Goal: Task Accomplishment & Management: Use online tool/utility

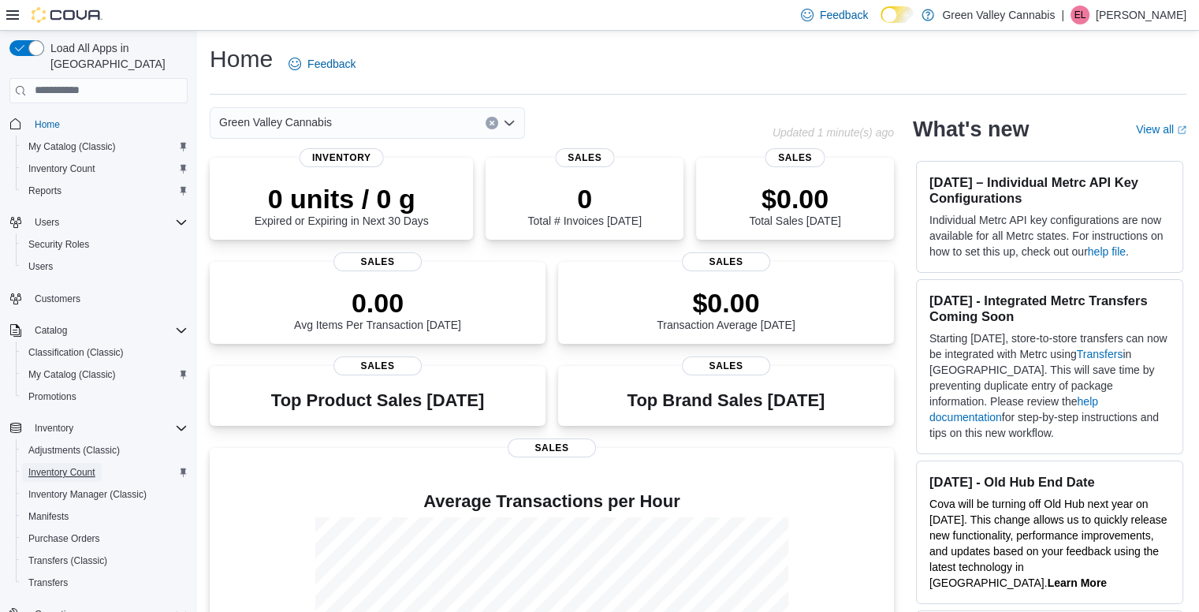
click at [81, 466] on span "Inventory Count" at bounding box center [61, 472] width 67 height 13
